Goal: Transaction & Acquisition: Purchase product/service

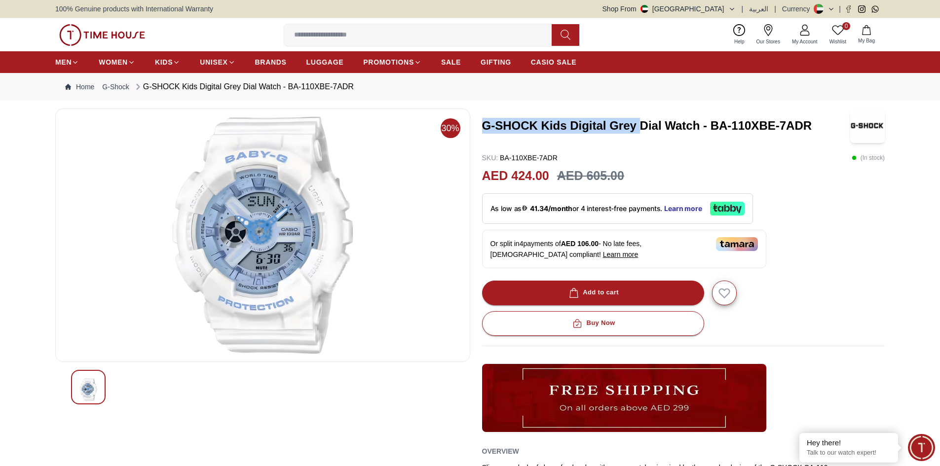
drag, startPoint x: 485, startPoint y: 124, endPoint x: 641, endPoint y: 129, distance: 156.0
click at [641, 129] on h3 "G-SHOCK Kids Digital Grey Dial Watch - BA-110XBE-7ADR" at bounding box center [666, 126] width 369 height 16
click at [782, 180] on div "AED 424.00 AED 605.00" at bounding box center [683, 176] width 403 height 19
drag, startPoint x: 483, startPoint y: 126, endPoint x: 534, endPoint y: 125, distance: 50.3
click at [534, 125] on h3 "G-SHOCK Kids Digital Grey Dial Watch - BA-110XBE-7ADR" at bounding box center [666, 126] width 369 height 16
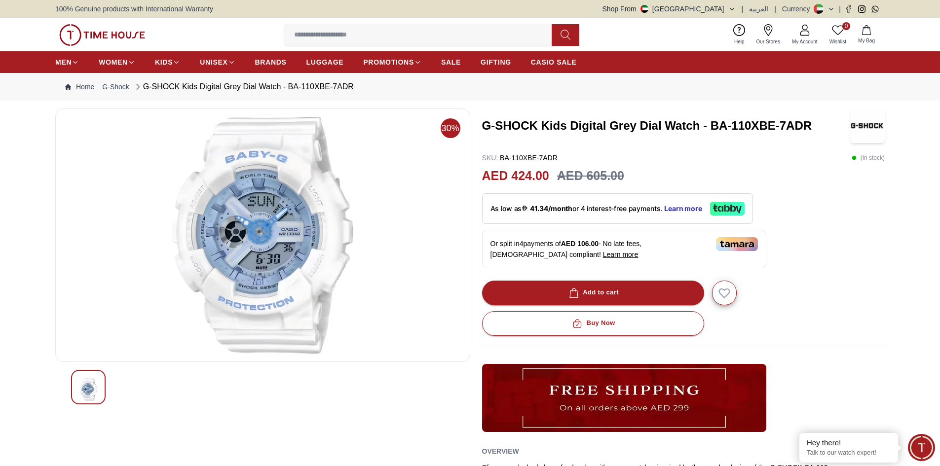
drag, startPoint x: 557, startPoint y: 138, endPoint x: 563, endPoint y: 144, distance: 8.0
click at [558, 138] on div "G-SHOCK Kids Digital Grey Dial Watch - BA-110XBE-7ADR" at bounding box center [683, 126] width 403 height 35
drag, startPoint x: 500, startPoint y: 157, endPoint x: 558, endPoint y: 158, distance: 57.3
click at [558, 158] on div "SKU : BA-110XBE-7ADR ( In stock )" at bounding box center [683, 158] width 403 height 10
click at [687, 138] on div "G-SHOCK Kids Digital Grey Dial Watch - BA-110XBE-7ADR" at bounding box center [683, 126] width 403 height 35
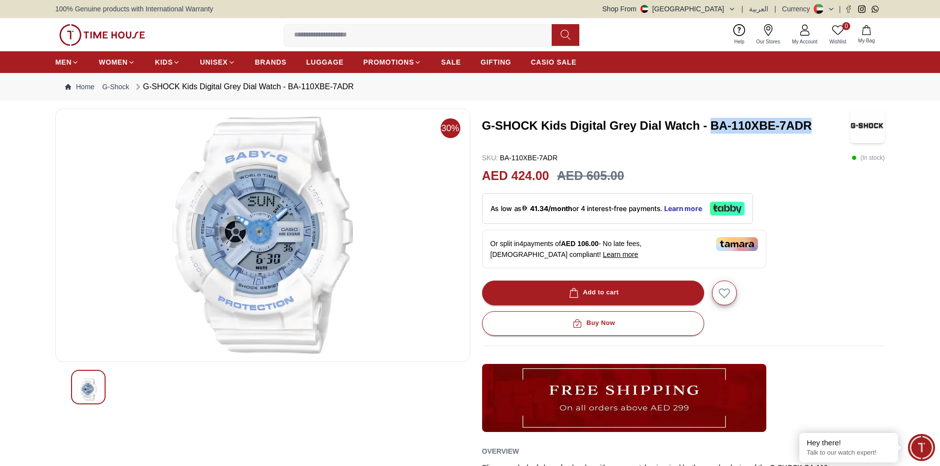
drag, startPoint x: 710, startPoint y: 123, endPoint x: 807, endPoint y: 127, distance: 97.8
click at [807, 127] on h3 "G-SHOCK Kids Digital Grey Dial Watch - BA-110XBE-7ADR" at bounding box center [666, 126] width 369 height 16
copy h3 "BA-110XBE-7ADR"
